Goal: Transaction & Acquisition: Subscribe to service/newsletter

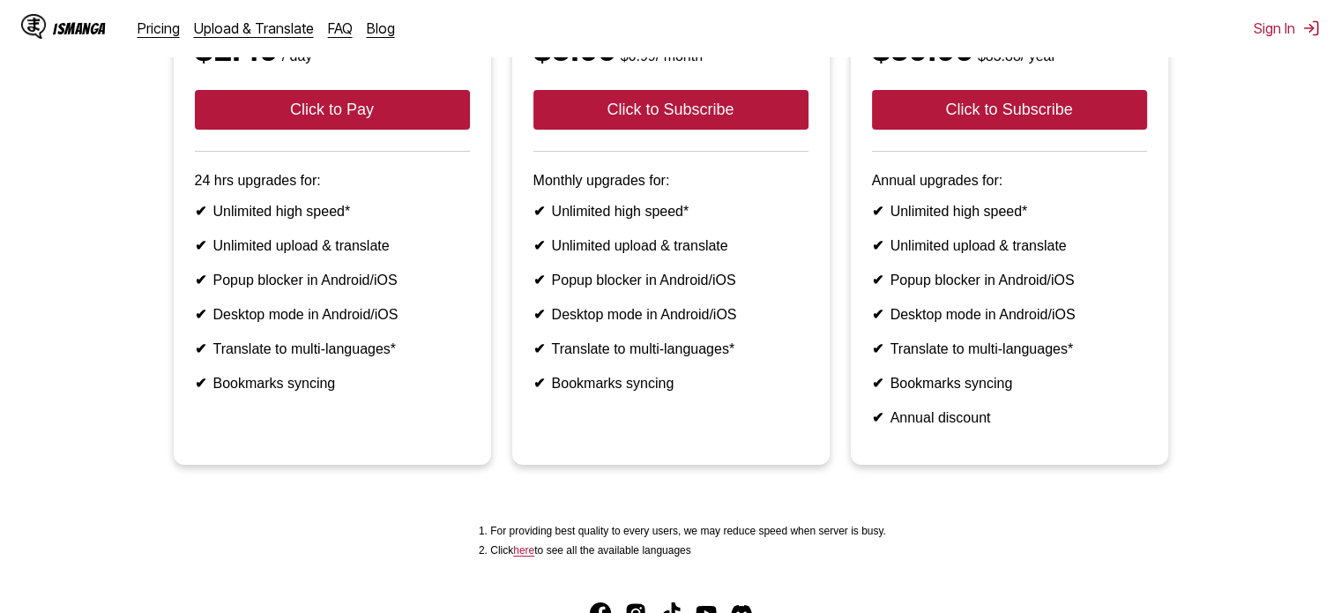
scroll to position [319, 0]
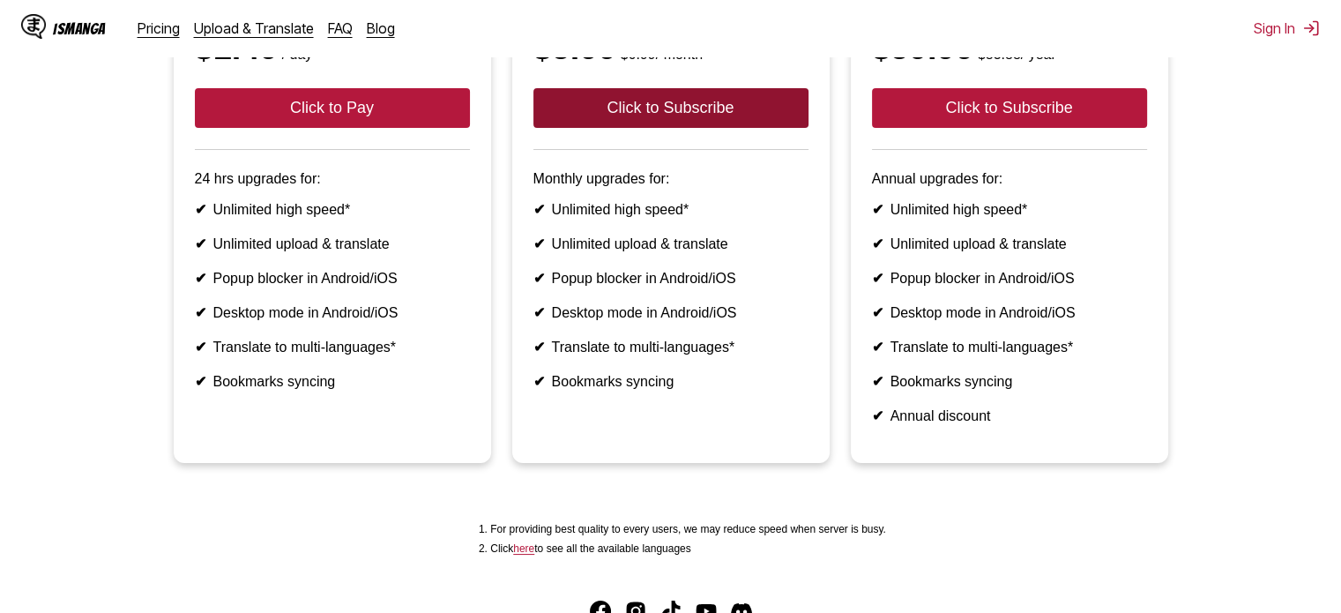
click at [609, 128] on button "Click to Subscribe" at bounding box center [671, 108] width 275 height 40
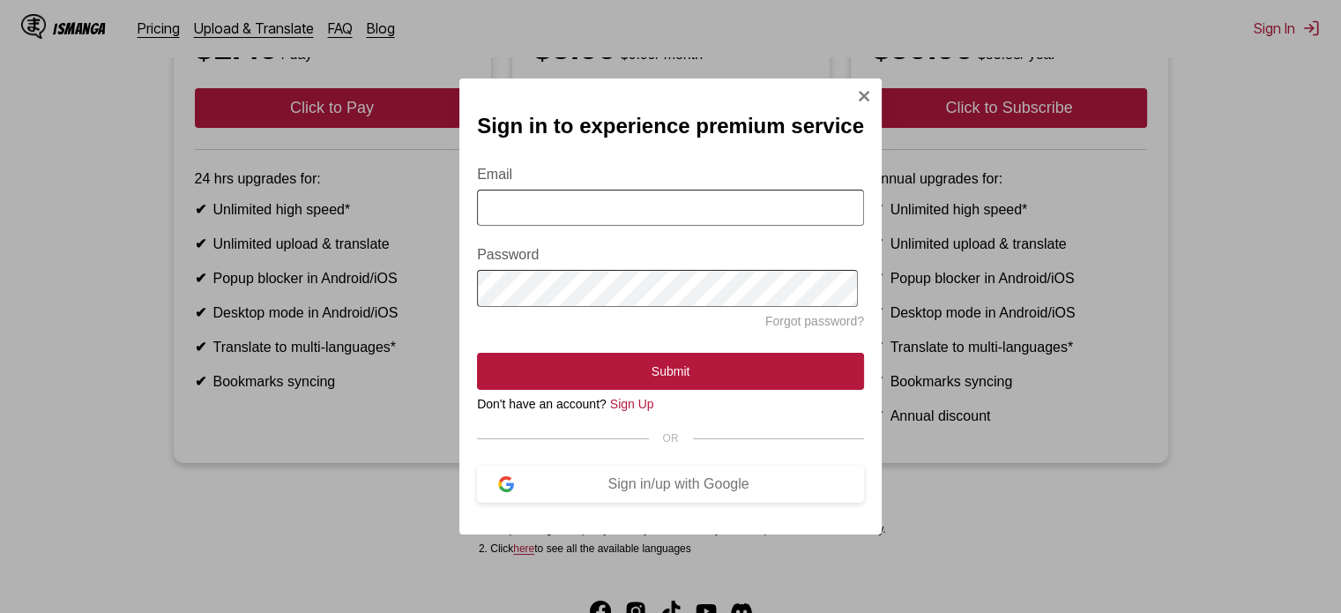
click at [857, 91] on img "Sign In Modal" at bounding box center [864, 96] width 14 height 14
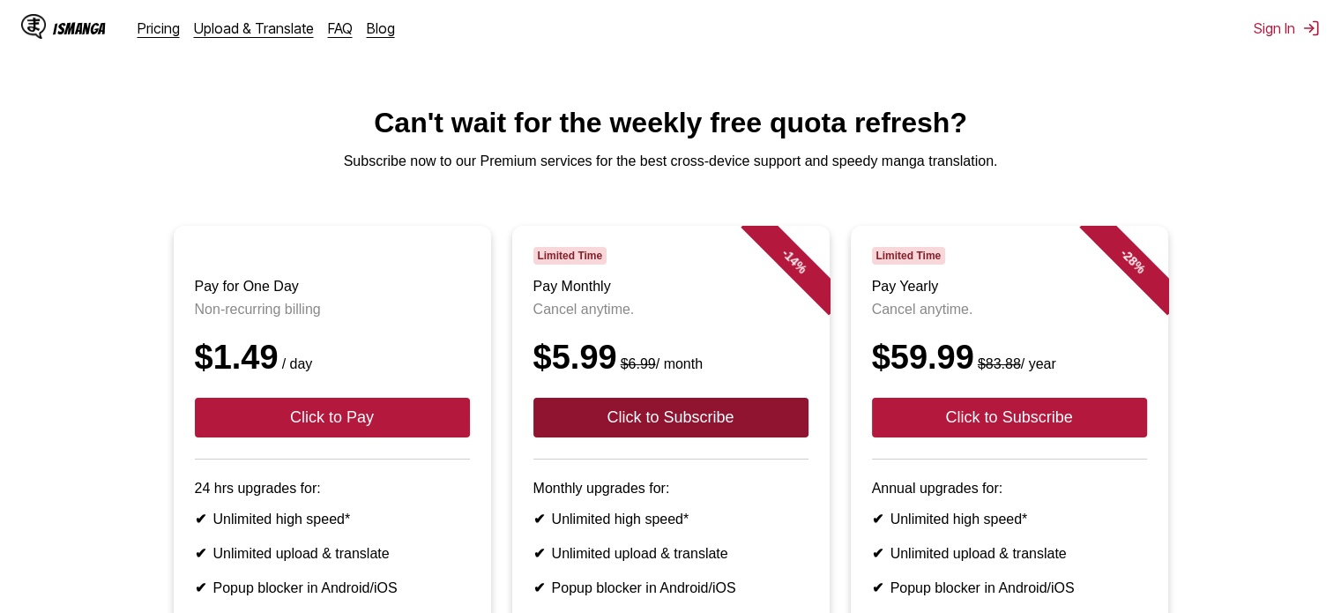
scroll to position [0, 0]
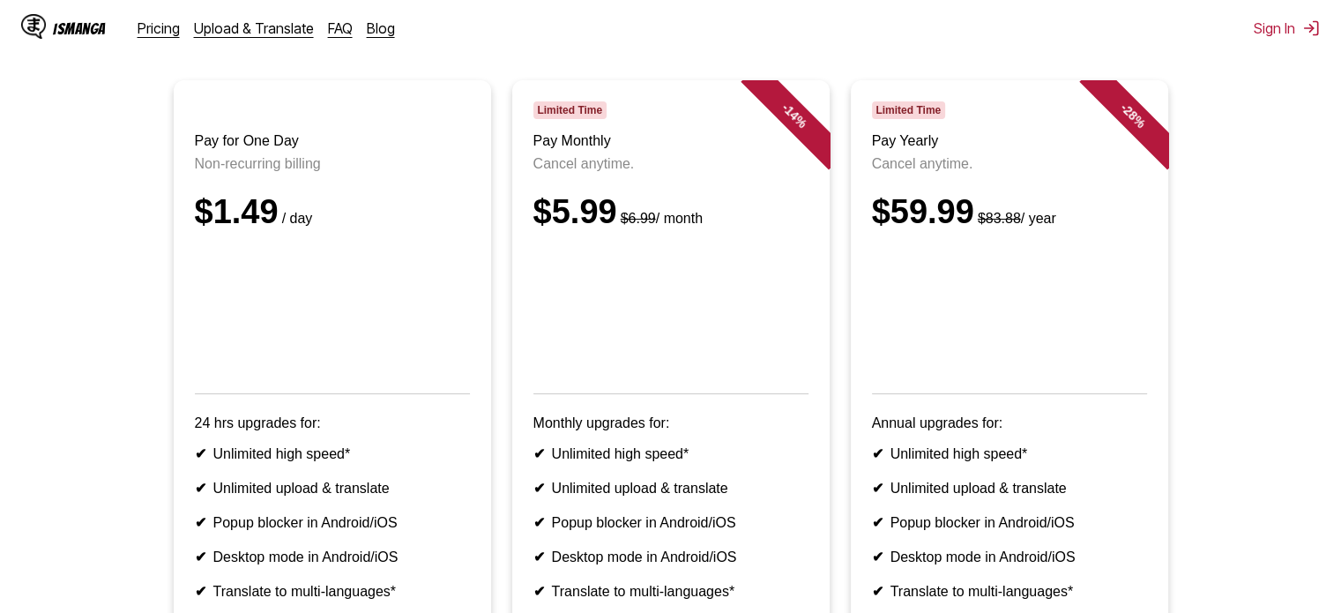
scroll to position [152, 0]
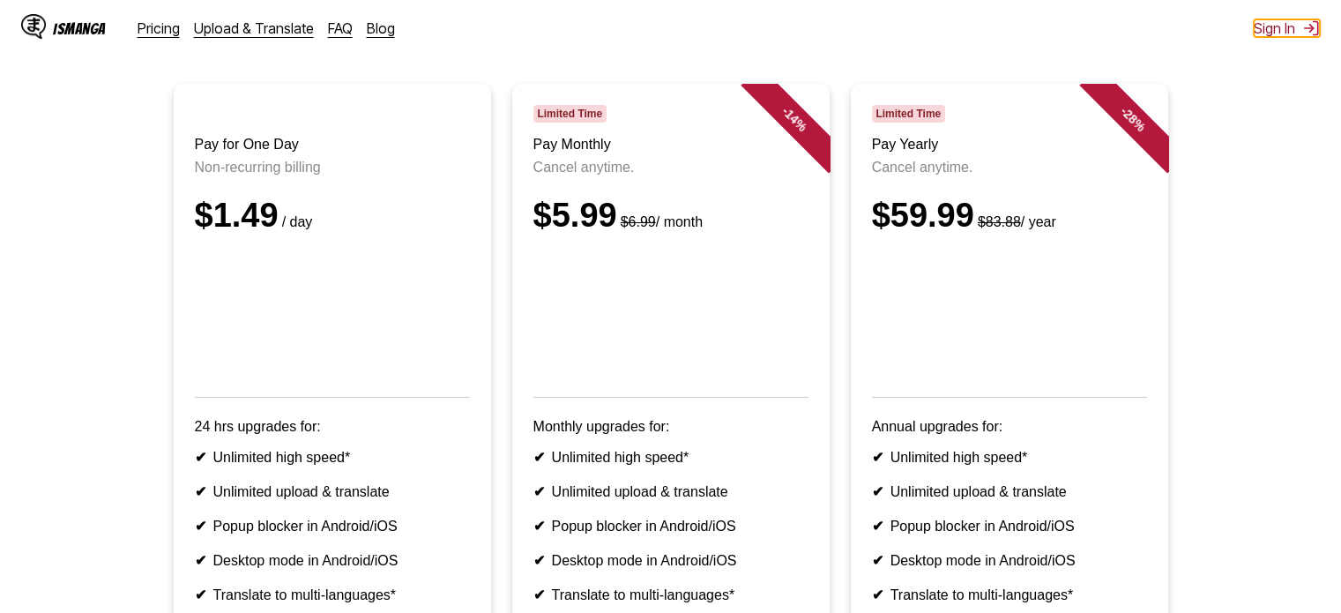
click at [1292, 23] on button "Sign In" at bounding box center [1287, 28] width 66 height 18
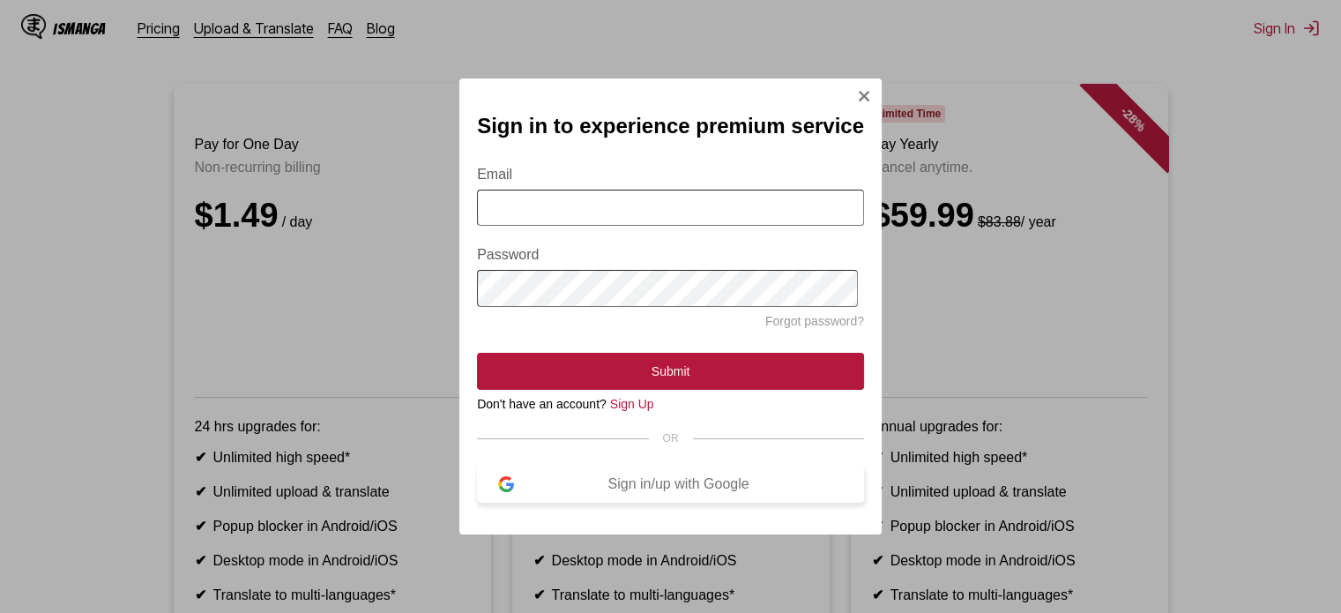
click at [624, 489] on div "Sign in/up with Google" at bounding box center [678, 484] width 329 height 16
click at [592, 482] on button "Sign in/up with Google" at bounding box center [670, 484] width 387 height 37
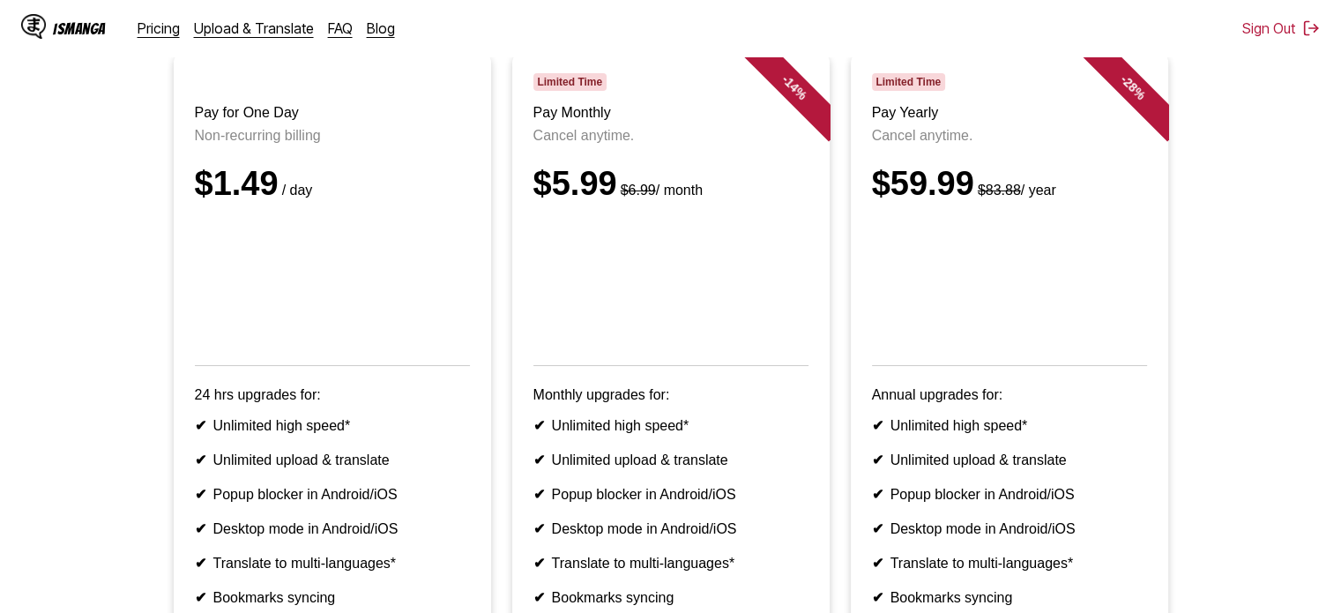
scroll to position [182, 0]
